Goal: Task Accomplishment & Management: Manage account settings

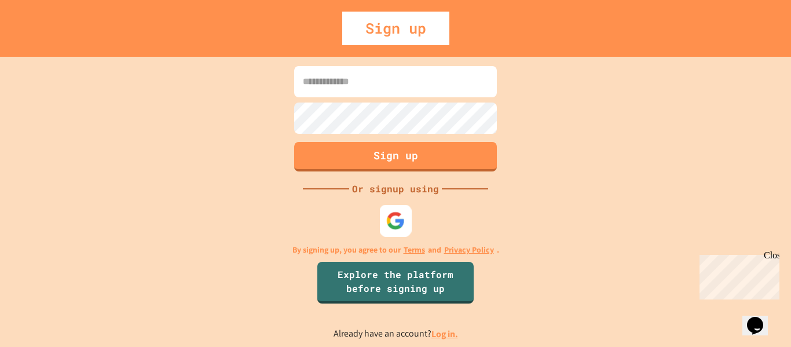
click at [396, 221] on img at bounding box center [395, 220] width 19 height 19
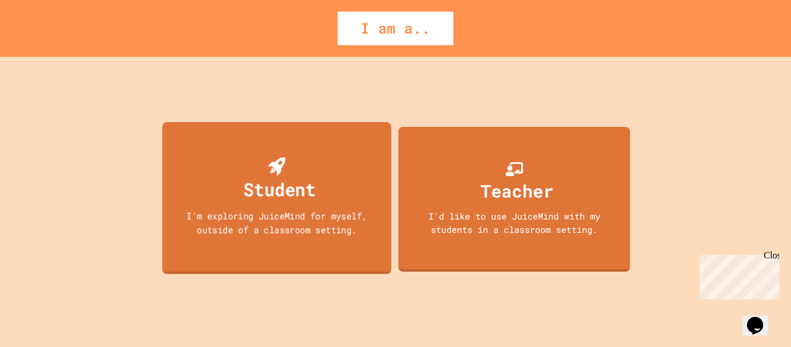
click at [213, 237] on div "Student I'm exploring JuiceMind for myself, outside of a classroom setting." at bounding box center [276, 198] width 229 height 152
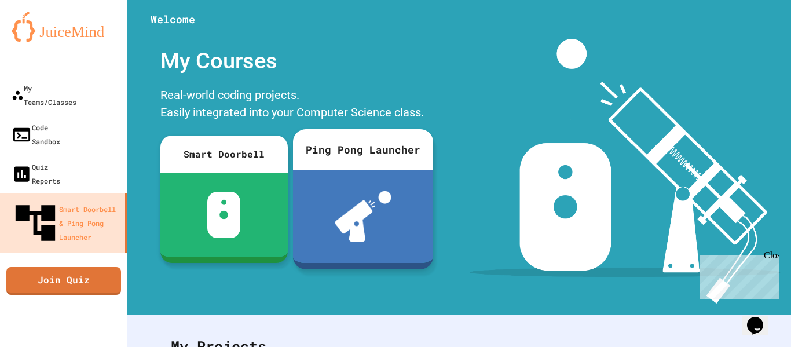
click at [403, 206] on div at bounding box center [363, 216] width 140 height 93
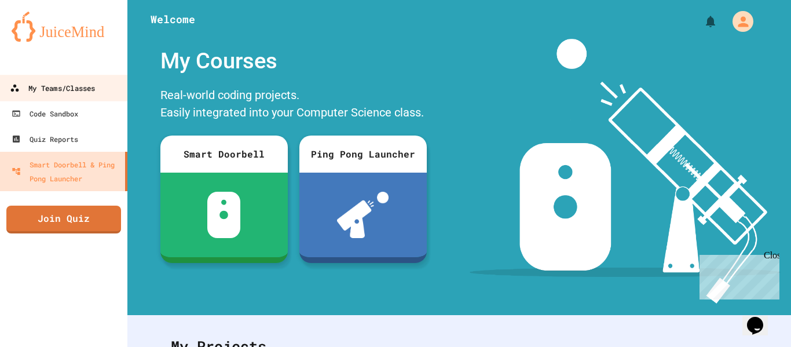
click at [41, 86] on div "My Teams/Classes" at bounding box center [52, 88] width 85 height 14
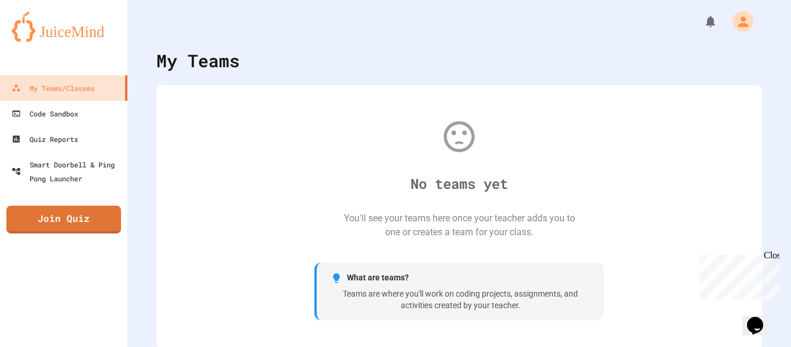
scroll to position [2, 0]
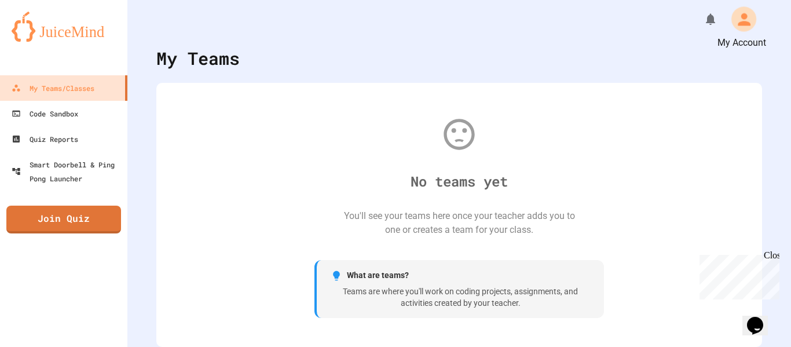
click at [744, 14] on icon "My Account" at bounding box center [744, 19] width 13 height 13
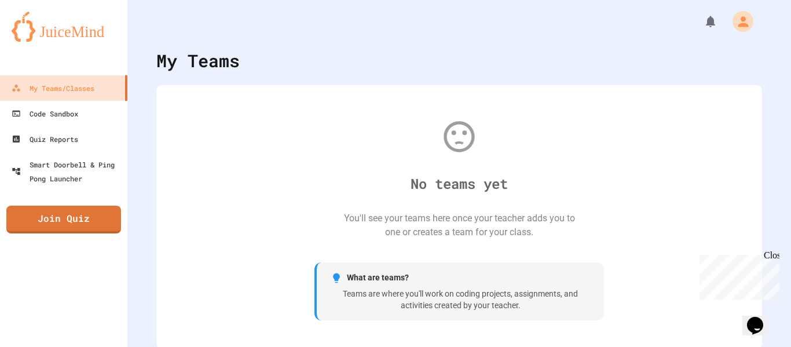
click at [264, 212] on div "No teams yet You'll see your teams here once your teacher adds you to one or cr…" at bounding box center [459, 217] width 582 height 241
click at [98, 116] on link "Code Sandbox" at bounding box center [63, 113] width 131 height 26
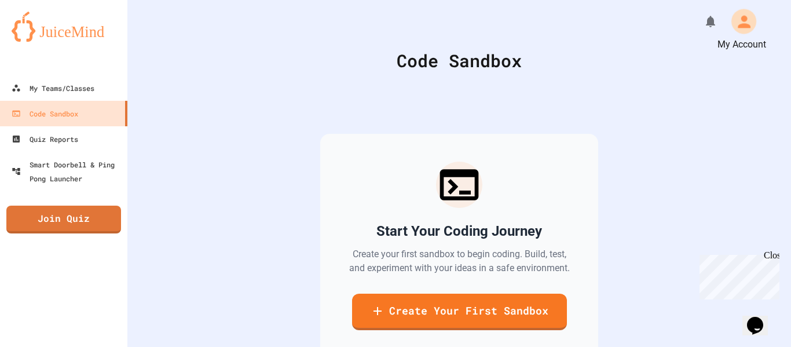
click at [747, 18] on icon "My Account" at bounding box center [743, 21] width 19 height 19
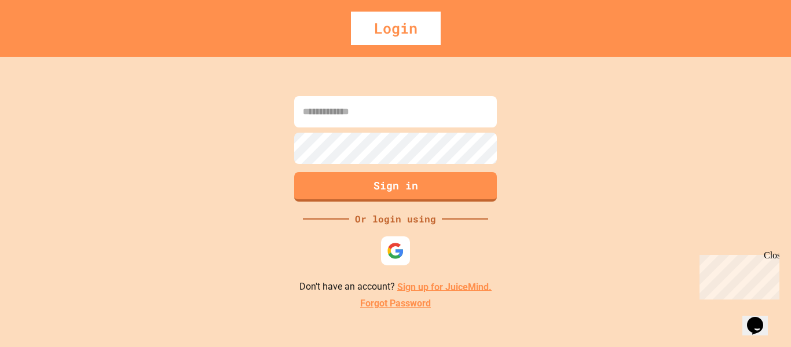
click at [369, 111] on input at bounding box center [395, 111] width 203 height 31
type input "**********"
click at [418, 188] on button "Sign in" at bounding box center [395, 185] width 207 height 30
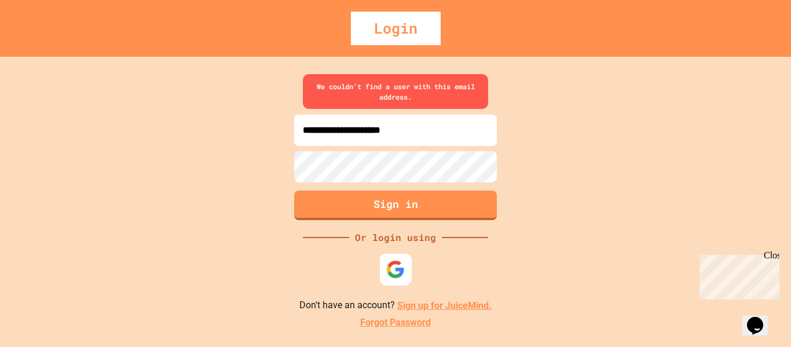
click at [397, 271] on img at bounding box center [395, 269] width 19 height 19
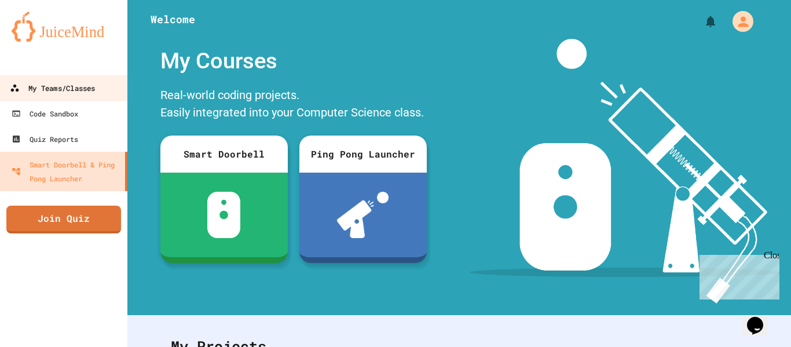
click at [57, 79] on link "My Teams/Classes" at bounding box center [63, 88] width 131 height 26
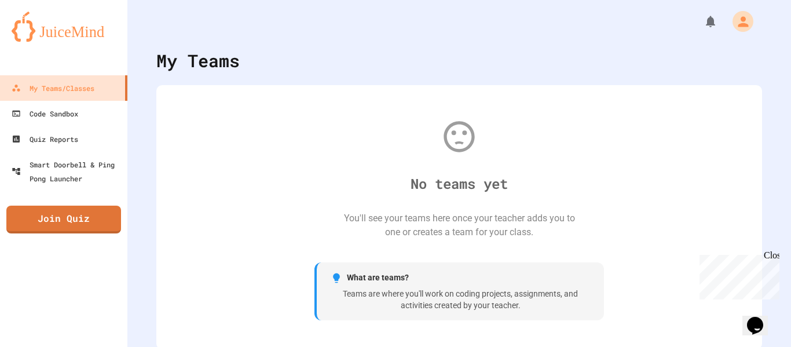
click at [775, 254] on div "Close" at bounding box center [771, 257] width 14 height 14
click at [740, 21] on icon "My Account" at bounding box center [743, 21] width 19 height 19
click at [379, 30] on div at bounding box center [395, 173] width 791 height 347
